Goal: Task Accomplishment & Management: Manage account settings

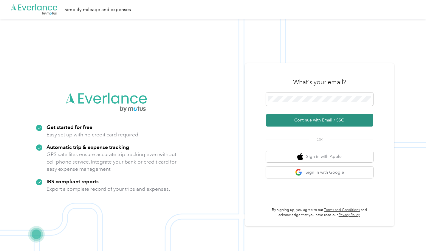
click at [301, 118] on button "Continue with Email / SSO" at bounding box center [319, 120] width 107 height 13
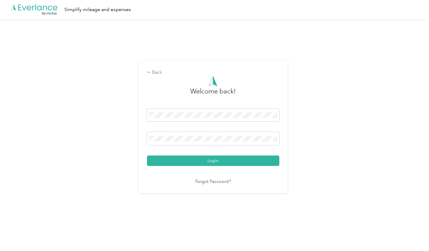
click at [214, 160] on button "Login" at bounding box center [213, 160] width 132 height 10
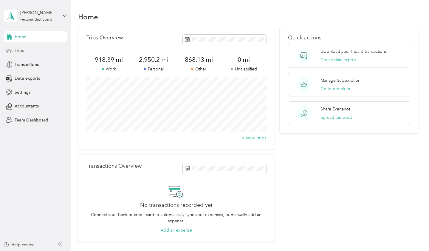
click at [18, 52] on span "Trips" at bounding box center [19, 50] width 9 height 6
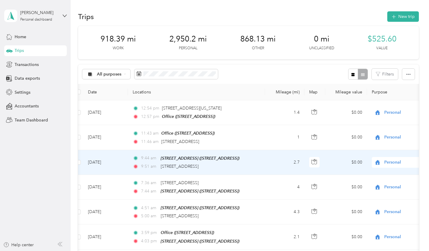
scroll to position [1, 0]
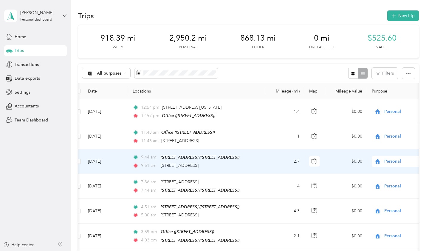
click at [390, 159] on span "Personal" at bounding box center [411, 161] width 55 height 7
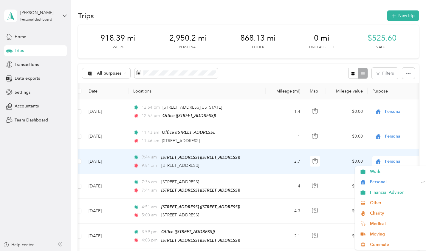
scroll to position [0, 2]
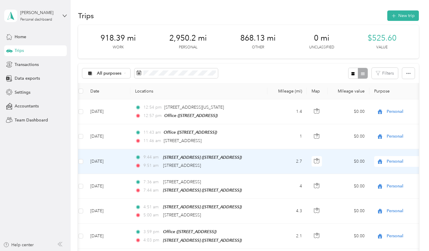
click at [386, 242] on span "Commute" at bounding box center [397, 244] width 55 height 6
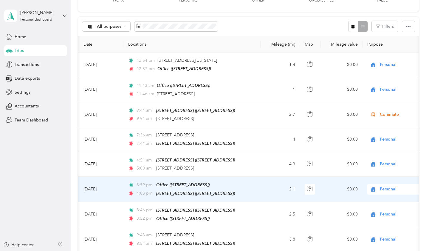
scroll to position [48, 0]
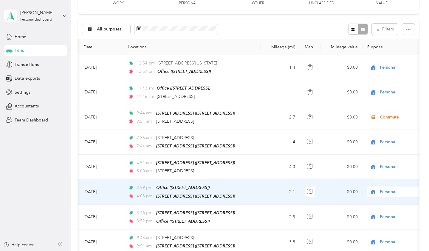
click at [386, 186] on div "Personal" at bounding box center [404, 191] width 74 height 11
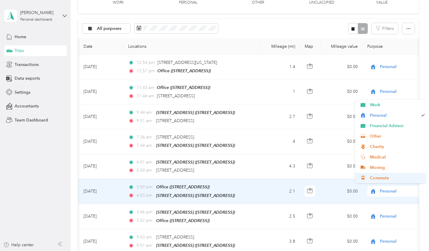
scroll to position [0, 7]
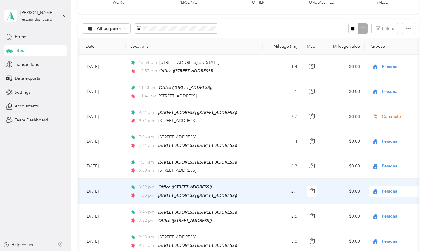
click at [385, 177] on span "Commute" at bounding box center [397, 176] width 55 height 6
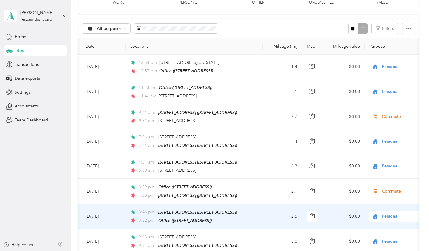
click at [392, 213] on span "Personal" at bounding box center [409, 216] width 55 height 7
click at [383, 202] on span "Commute" at bounding box center [397, 202] width 55 height 6
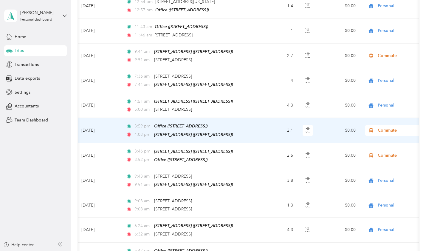
scroll to position [0, 11]
click at [385, 127] on span "Commute" at bounding box center [405, 130] width 55 height 7
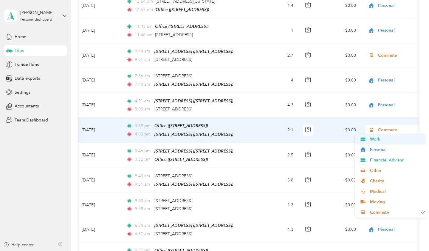
scroll to position [0, 10]
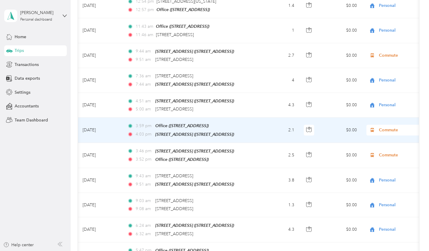
click at [384, 147] on span "Personal" at bounding box center [397, 149] width 55 height 6
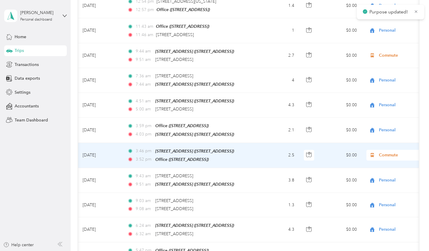
click at [387, 153] on span "Commute" at bounding box center [406, 155] width 55 height 7
click at [384, 172] on span "Personal" at bounding box center [397, 174] width 55 height 6
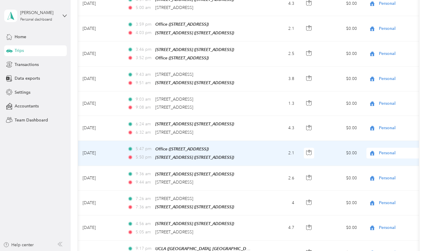
scroll to position [208, 0]
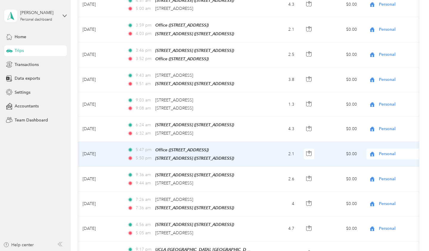
click at [386, 151] on span "Personal" at bounding box center [406, 154] width 55 height 7
click at [386, 234] on span "Commute" at bounding box center [397, 234] width 55 height 6
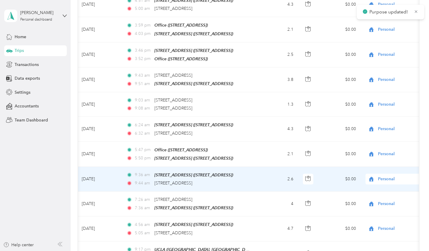
scroll to position [0, 11]
click at [387, 176] on span "Personal" at bounding box center [405, 179] width 55 height 7
click at [385, 164] on span "Commute" at bounding box center [397, 163] width 55 height 6
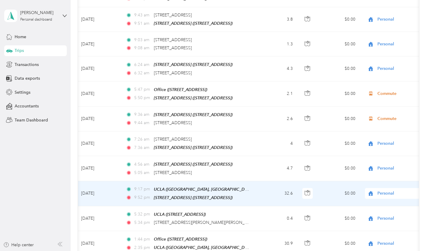
scroll to position [269, 0]
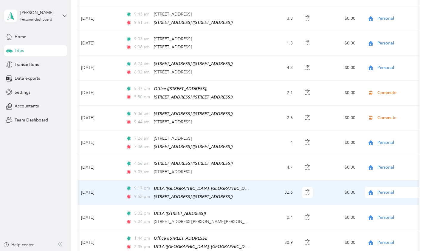
click at [385, 189] on span "Personal" at bounding box center [405, 192] width 55 height 7
click at [372, 123] on span "Financial Advisor" at bounding box center [397, 123] width 55 height 6
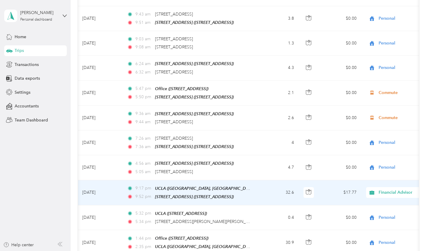
scroll to position [0, 10]
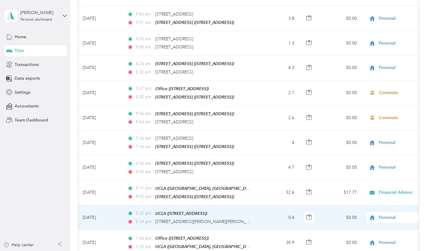
click at [389, 214] on span "Personal" at bounding box center [406, 217] width 55 height 7
click at [379, 149] on span "Financial Advisor" at bounding box center [397, 148] width 55 height 6
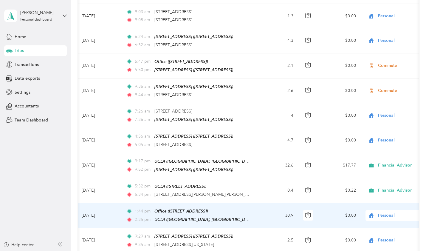
scroll to position [296, 0]
click at [386, 212] on span "Personal" at bounding box center [405, 215] width 55 height 7
click at [374, 147] on li "Financial Advisor" at bounding box center [392, 145] width 74 height 10
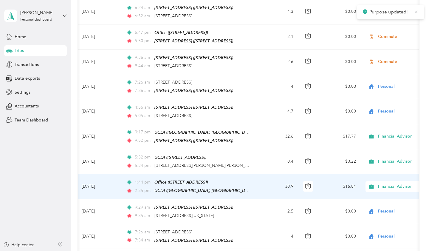
scroll to position [325, 0]
click at [385, 183] on span "Financial Advisor" at bounding box center [405, 186] width 55 height 7
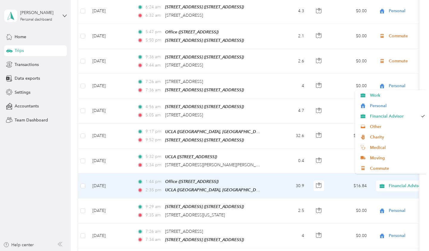
scroll to position [0, 0]
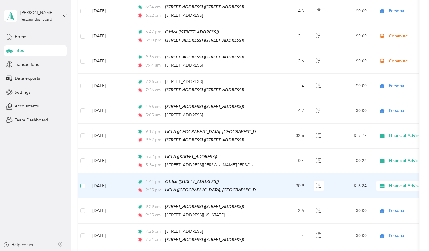
click at [85, 183] on span at bounding box center [83, 185] width 5 height 5
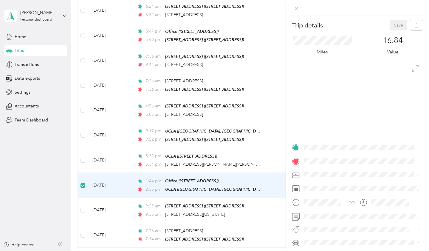
click at [130, 177] on div "Trip details Save This trip cannot be edited because it is either under review,…" at bounding box center [214, 125] width 429 height 251
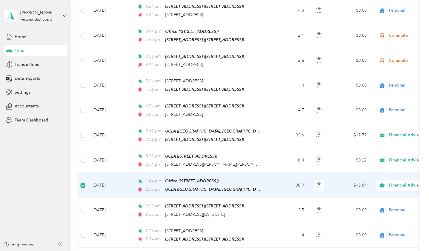
click at [131, 180] on td "[DATE]" at bounding box center [110, 185] width 45 height 25
click at [112, 187] on td "[DATE]" at bounding box center [110, 185] width 45 height 25
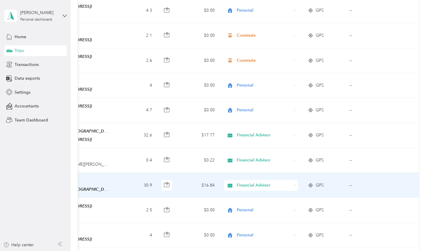
scroll to position [0, 151]
click at [189, 185] on td "$16.84" at bounding box center [199, 185] width 42 height 25
click at [366, 178] on td "--" at bounding box center [372, 185] width 54 height 25
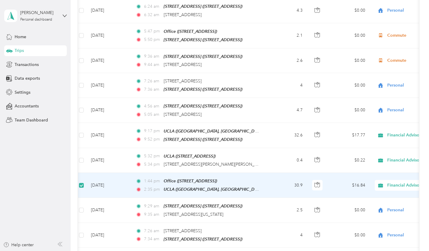
scroll to position [325, 0]
click at [83, 183] on span at bounding box center [81, 185] width 5 height 5
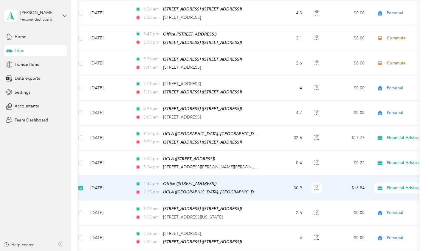
scroll to position [0, 2]
click at [87, 175] on td "[DATE]" at bounding box center [107, 187] width 45 height 25
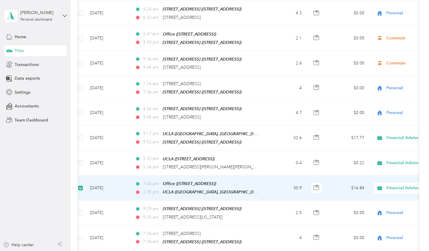
click at [126, 186] on td "[DATE]" at bounding box center [107, 187] width 45 height 25
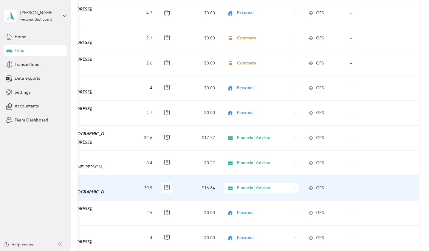
scroll to position [0, 151]
click at [351, 180] on td "--" at bounding box center [372, 187] width 54 height 25
click at [248, 185] on span "Financial Advisor" at bounding box center [264, 188] width 55 height 7
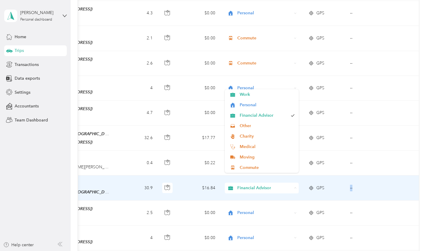
click at [248, 185] on span "Financial Advisor" at bounding box center [264, 188] width 55 height 7
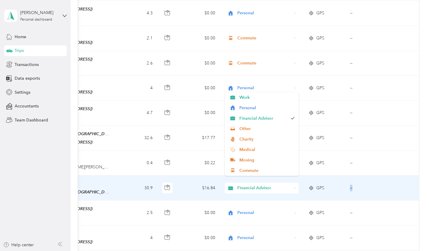
click at [248, 185] on span "Financial Advisor" at bounding box center [264, 188] width 55 height 7
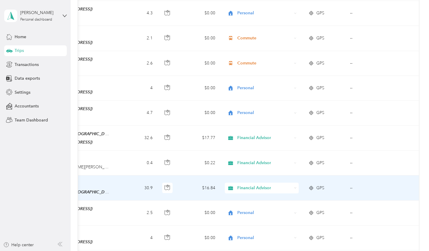
drag, startPoint x: 187, startPoint y: 185, endPoint x: 203, endPoint y: 161, distance: 29.0
click at [187, 185] on td "$16.84" at bounding box center [199, 187] width 42 height 25
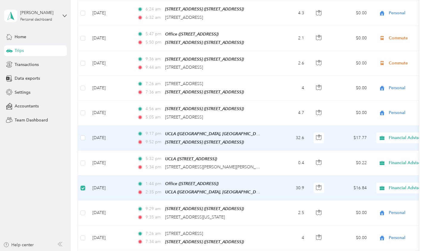
scroll to position [0, 0]
click at [101, 138] on td "[DATE]" at bounding box center [110, 138] width 45 height 25
click at [130, 140] on td "[DATE]" at bounding box center [110, 138] width 45 height 25
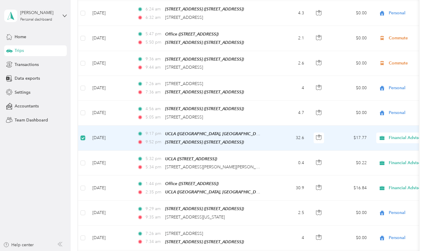
click at [124, 139] on td "[DATE]" at bounding box center [110, 138] width 45 height 25
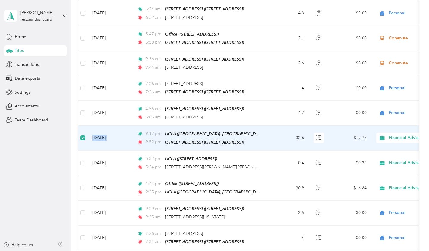
click at [124, 139] on td "[DATE]" at bounding box center [110, 138] width 45 height 25
click at [112, 132] on td "[DATE]" at bounding box center [110, 138] width 45 height 25
click at [112, 132] on td "[DATE]" at bounding box center [110, 137] width 45 height 25
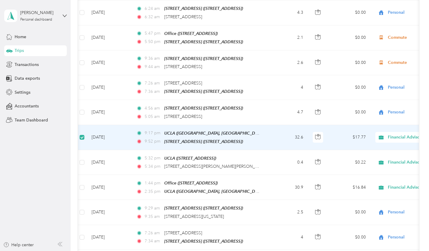
click at [112, 132] on td "[DATE]" at bounding box center [109, 137] width 45 height 25
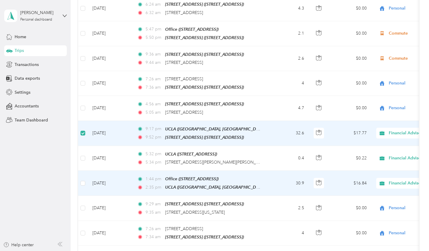
scroll to position [0, 0]
click at [390, 180] on span "Financial Advisor" at bounding box center [416, 183] width 55 height 7
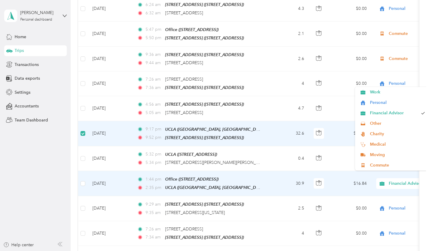
click at [390, 180] on span "Financial Advisor" at bounding box center [416, 183] width 55 height 7
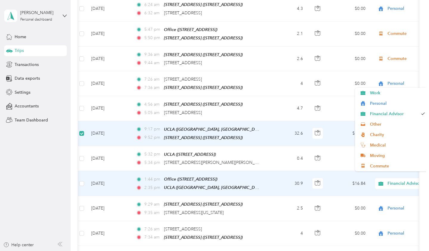
click at [385, 180] on span "Financial Advisor" at bounding box center [409, 183] width 65 height 7
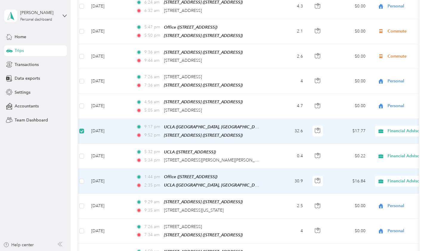
click at [351, 176] on td "$16.84" at bounding box center [350, 180] width 42 height 25
click at [249, 183] on span "UCLA ([GEOGRAPHIC_DATA], [GEOGRAPHIC_DATA], [GEOGRAPHIC_DATA], [GEOGRAPHIC_DATA…" at bounding box center [280, 185] width 233 height 5
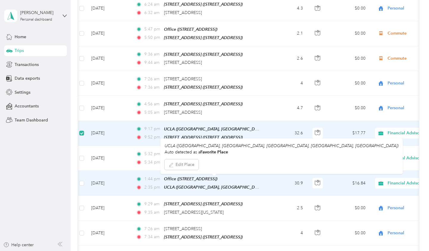
click at [249, 184] on div "UCLA ([GEOGRAPHIC_DATA], [GEOGRAPHIC_DATA], [GEOGRAPHIC_DATA], [GEOGRAPHIC_DATA…" at bounding box center [212, 187] width 97 height 7
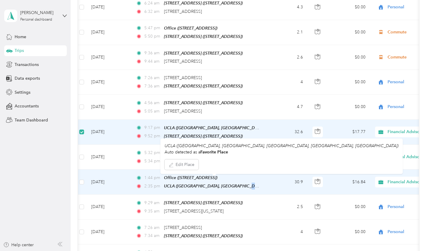
click at [249, 183] on span "UCLA ([GEOGRAPHIC_DATA], [GEOGRAPHIC_DATA], [GEOGRAPHIC_DATA], [GEOGRAPHIC_DATA…" at bounding box center [280, 185] width 233 height 5
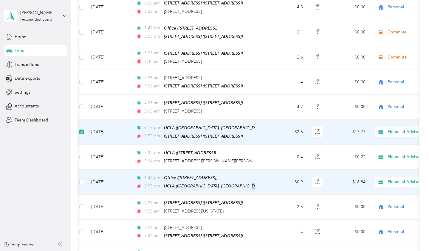
scroll to position [328, 0]
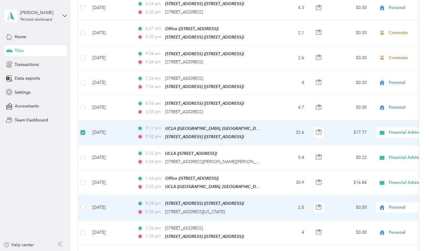
click at [396, 204] on span "Personal" at bounding box center [416, 207] width 55 height 7
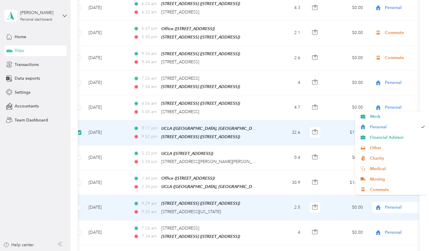
scroll to position [0, 0]
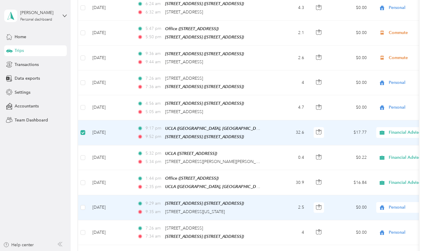
click at [381, 188] on span "Commute" at bounding box center [397, 189] width 55 height 6
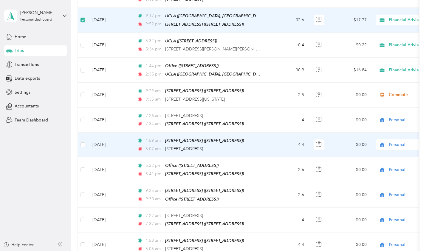
scroll to position [442, 0]
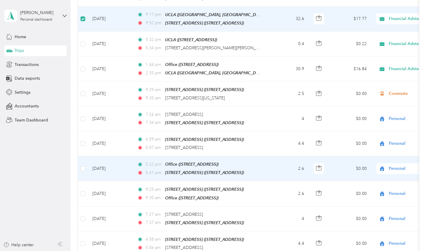
click at [400, 165] on span "Personal" at bounding box center [416, 168] width 55 height 7
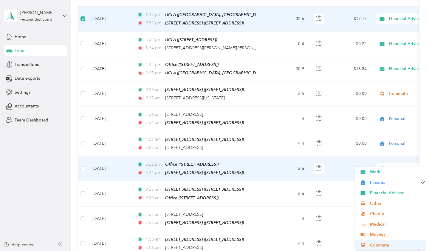
scroll to position [0, 0]
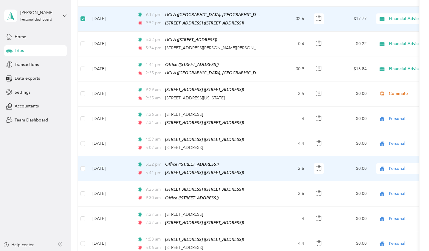
click at [383, 242] on span "Commute" at bounding box center [397, 245] width 55 height 6
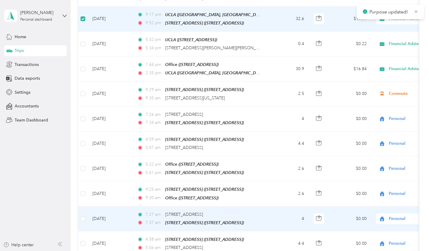
scroll to position [0, 0]
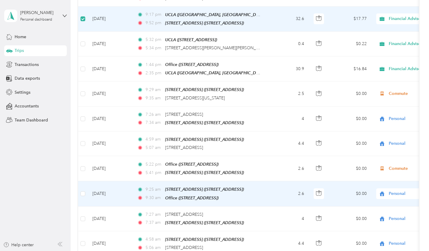
click at [403, 190] on span "Personal" at bounding box center [416, 193] width 55 height 7
click at [384, 175] on li "Commute" at bounding box center [392, 174] width 74 height 10
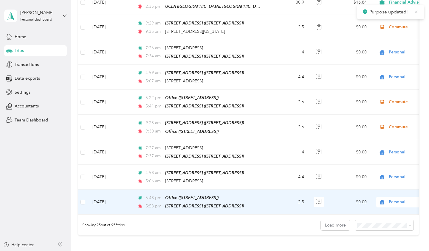
click at [394, 199] on span "Personal" at bounding box center [416, 202] width 55 height 7
click at [383, 181] on span "Commute" at bounding box center [397, 180] width 55 height 6
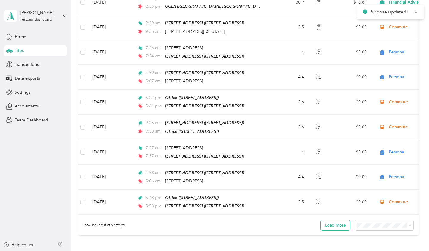
click at [346, 220] on button "Load more" at bounding box center [335, 225] width 29 height 10
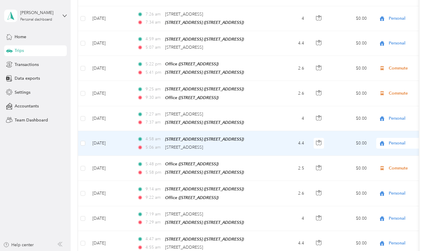
scroll to position [545, 0]
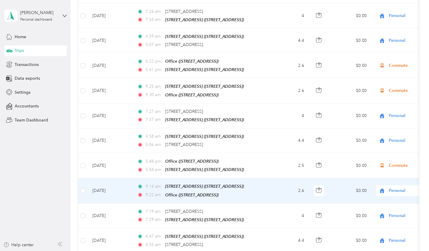
click at [393, 187] on span "Personal" at bounding box center [416, 190] width 55 height 7
click at [383, 170] on li "Commute" at bounding box center [392, 167] width 74 height 10
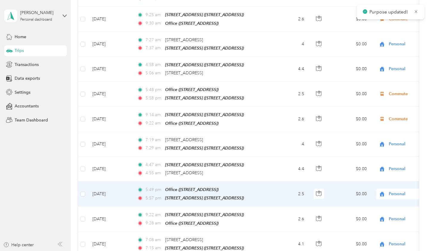
scroll to position [616, 0]
click at [400, 191] on span "Personal" at bounding box center [416, 194] width 55 height 7
click at [383, 170] on span "Commute" at bounding box center [397, 171] width 55 height 6
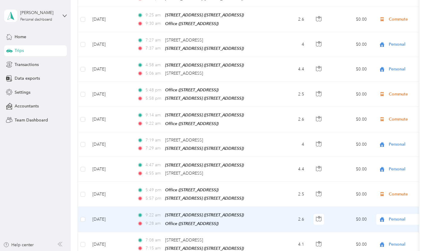
click at [400, 216] on span "Personal" at bounding box center [416, 219] width 55 height 7
click at [387, 195] on span "Commute" at bounding box center [397, 194] width 55 height 6
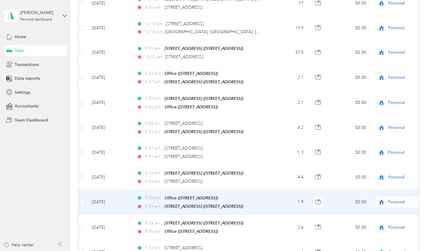
scroll to position [977, 0]
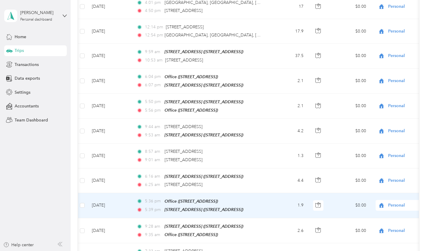
click at [395, 202] on span "Personal" at bounding box center [415, 205] width 55 height 7
click at [386, 178] on span "Commute" at bounding box center [397, 178] width 55 height 6
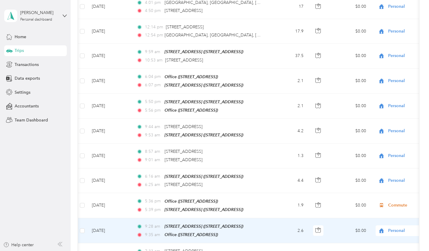
click at [399, 227] on span "Personal" at bounding box center [415, 230] width 55 height 7
click at [387, 204] on li "Commute" at bounding box center [392, 203] width 74 height 10
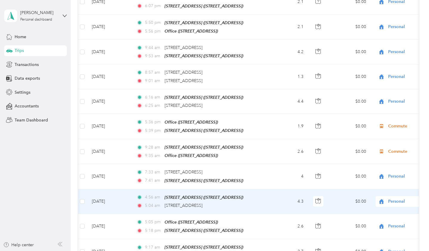
scroll to position [1056, 0]
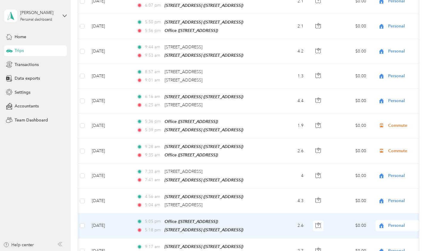
click at [398, 222] on span "Personal" at bounding box center [415, 225] width 55 height 7
click at [390, 198] on span "Commute" at bounding box center [397, 197] width 55 height 6
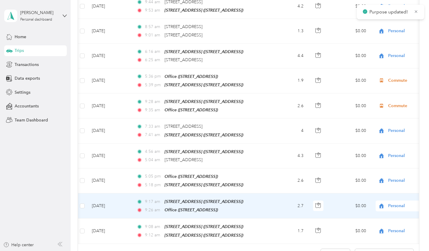
scroll to position [1094, 0]
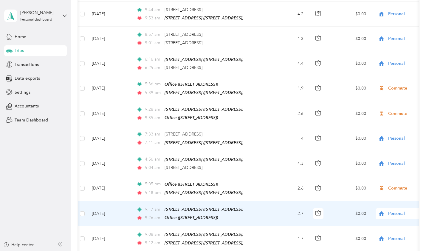
click at [395, 210] on span "Personal" at bounding box center [415, 213] width 55 height 7
click at [385, 185] on span "Commute" at bounding box center [397, 184] width 55 height 6
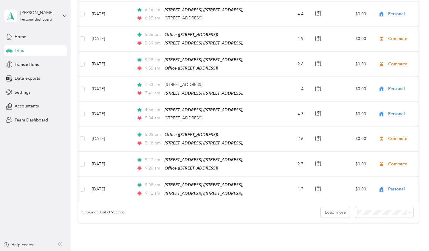
scroll to position [1142, 0]
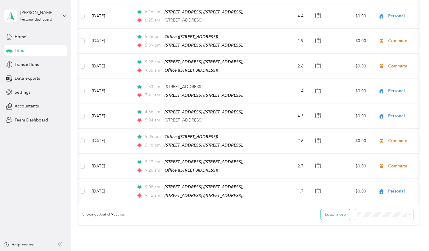
click at [341, 209] on button "Load more" at bounding box center [335, 214] width 29 height 10
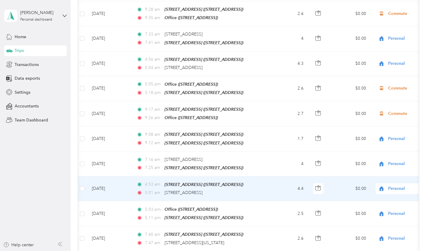
scroll to position [1196, 0]
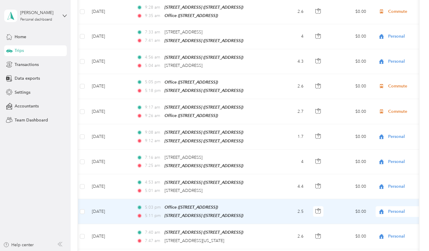
click at [392, 208] on span "Personal" at bounding box center [415, 211] width 55 height 7
click at [386, 182] on li "Commute" at bounding box center [392, 180] width 74 height 10
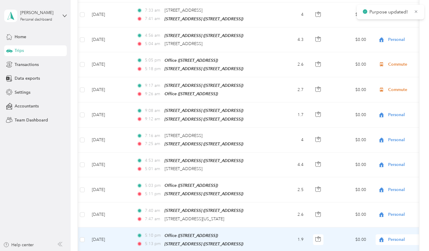
scroll to position [1218, 0]
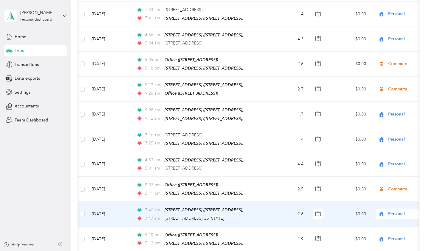
click at [396, 211] on span "Personal" at bounding box center [415, 214] width 55 height 7
click at [381, 185] on span "Commute" at bounding box center [397, 183] width 55 height 6
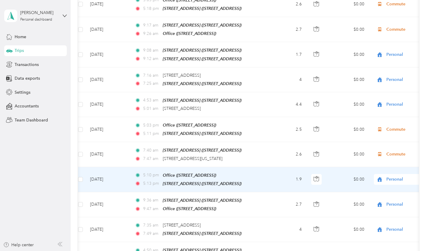
scroll to position [0, 1]
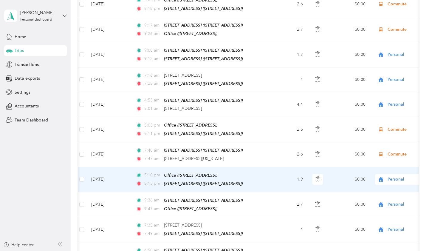
click at [395, 176] on span "Personal" at bounding box center [415, 179] width 55 height 7
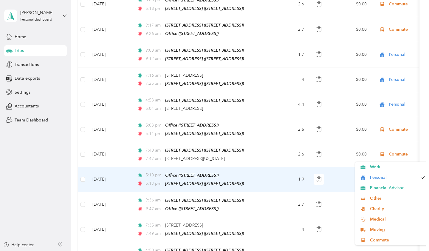
scroll to position [0, 1]
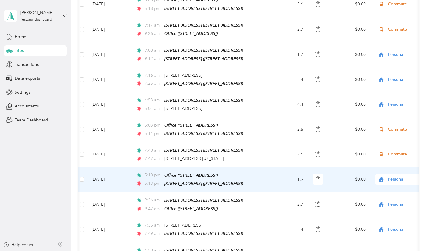
click at [384, 240] on span "Commute" at bounding box center [397, 243] width 55 height 6
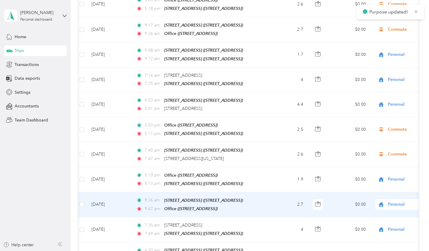
click at [395, 201] on span "Personal" at bounding box center [415, 204] width 55 height 7
click at [385, 173] on span "Commute" at bounding box center [397, 172] width 55 height 6
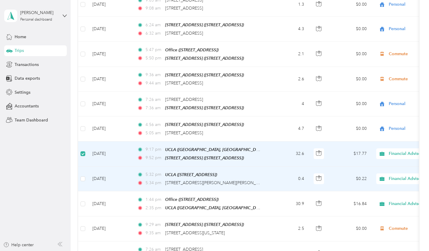
scroll to position [0, 0]
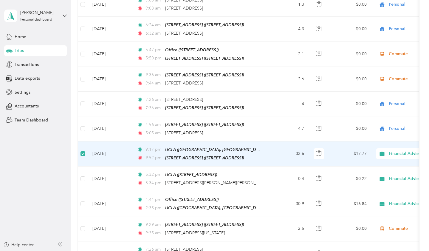
click at [83, 151] on span at bounding box center [83, 153] width 5 height 5
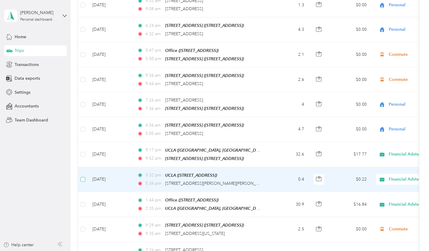
click at [84, 177] on span at bounding box center [83, 179] width 5 height 5
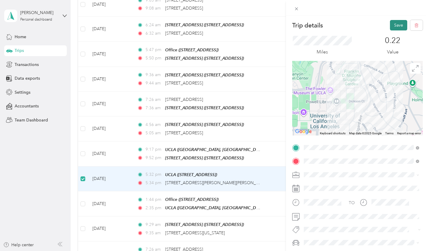
click at [399, 27] on button "Save" at bounding box center [398, 25] width 17 height 10
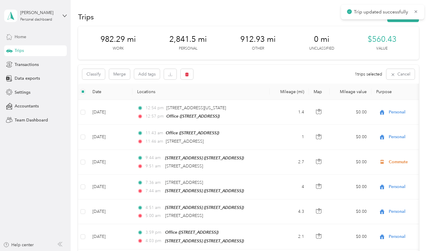
click at [20, 34] on span "Home" at bounding box center [21, 37] width 12 height 6
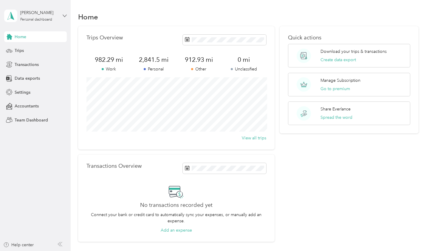
click at [64, 16] on icon at bounding box center [65, 16] width 4 height 2
click at [34, 48] on div "Log out" at bounding box center [66, 49] width 117 height 10
